Goal: Task Accomplishment & Management: Complete application form

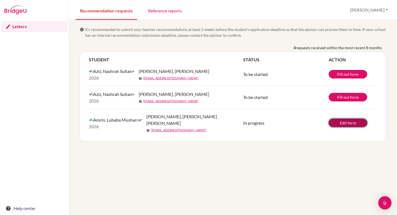
click at [344, 127] on link "Edit form" at bounding box center [348, 122] width 39 height 9
click at [347, 78] on link "Fill out form" at bounding box center [348, 74] width 39 height 9
